Goal: Task Accomplishment & Management: Use online tool/utility

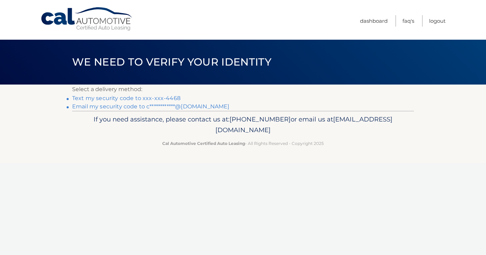
click at [141, 99] on link "Text my security code to xxx-xxx-4468" at bounding box center [126, 98] width 108 height 7
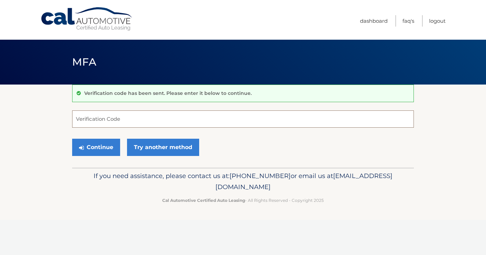
click at [120, 120] on input "Verification Code" at bounding box center [243, 118] width 342 height 17
type input "650890"
click at [107, 150] on button "Continue" at bounding box center [96, 147] width 48 height 17
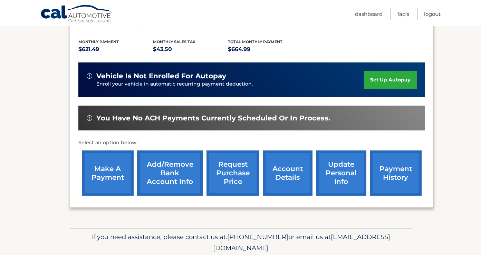
scroll to position [160, 0]
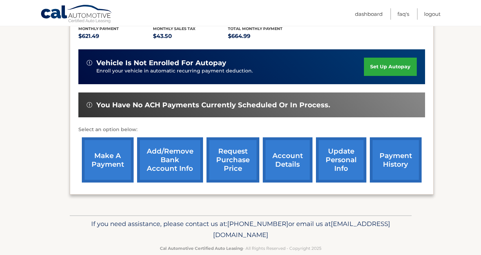
click at [114, 154] on link "make a payment" at bounding box center [108, 159] width 52 height 45
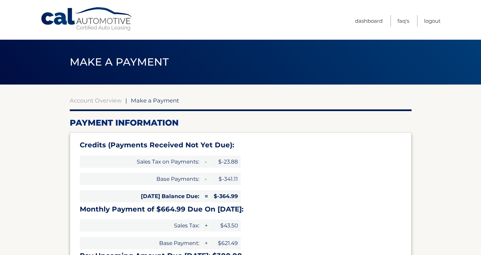
select select "NzJjM2E5NWEtNzViYS00OWI5LWIwN2QtMmE1Yjg1MmYzYmU4"
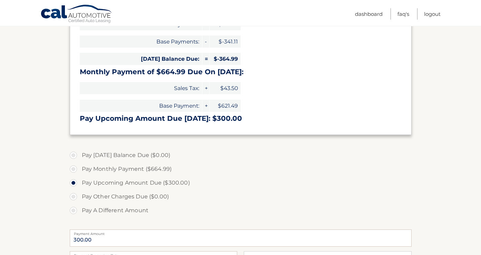
scroll to position [138, 0]
click at [74, 209] on label "Pay A Different Amount" at bounding box center [241, 210] width 342 height 14
click at [74, 209] on input "Pay A Different Amount" at bounding box center [75, 208] width 7 height 11
radio input "true"
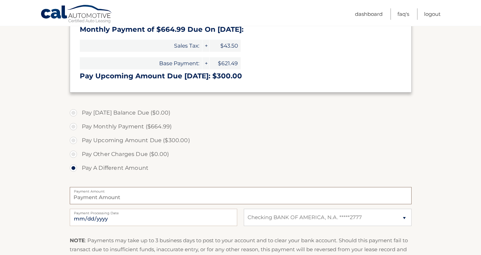
scroll to position [188, 0]
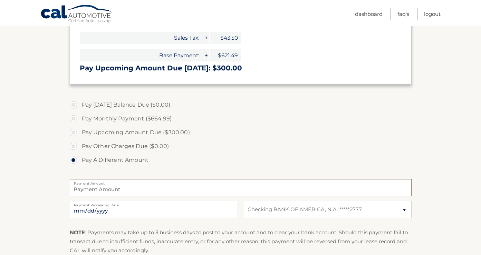
click at [102, 192] on input "Payment Amount" at bounding box center [241, 187] width 342 height 17
type input "300"
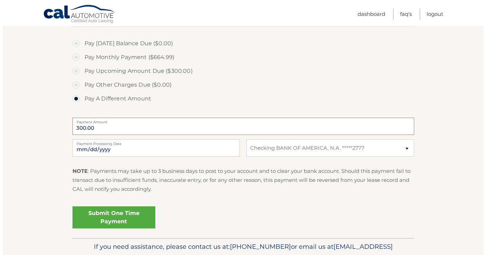
scroll to position [285, 0]
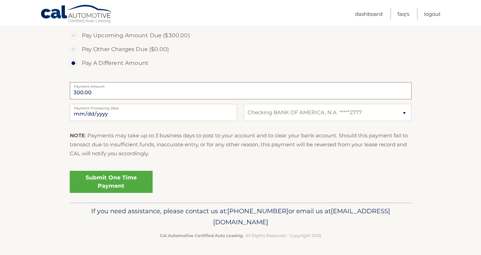
type input "300.00"
click at [119, 178] on link "Submit One Time Payment" at bounding box center [111, 182] width 83 height 22
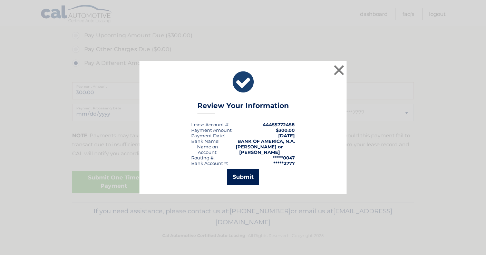
drag, startPoint x: 240, startPoint y: 175, endPoint x: 228, endPoint y: 173, distance: 12.3
click at [237, 174] on button "Submit" at bounding box center [243, 177] width 32 height 17
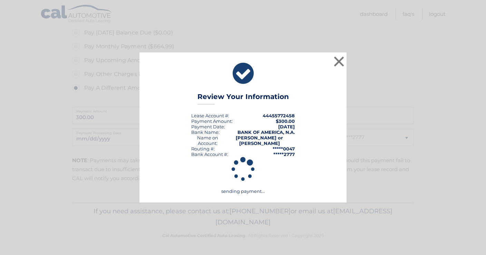
scroll to position [260, 0]
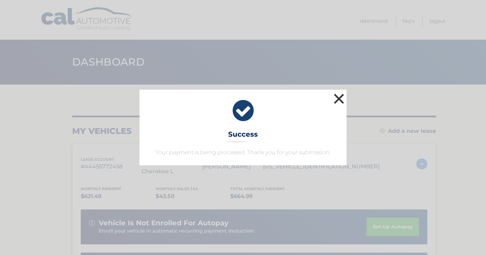
click at [340, 99] on button "×" at bounding box center [339, 99] width 14 height 14
